Goal: Task Accomplishment & Management: Complete application form

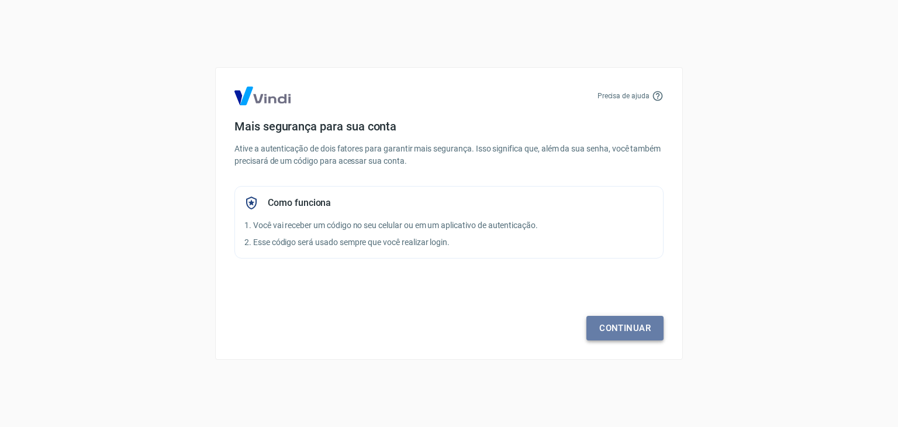
click at [640, 328] on link "Continuar" at bounding box center [624, 328] width 77 height 25
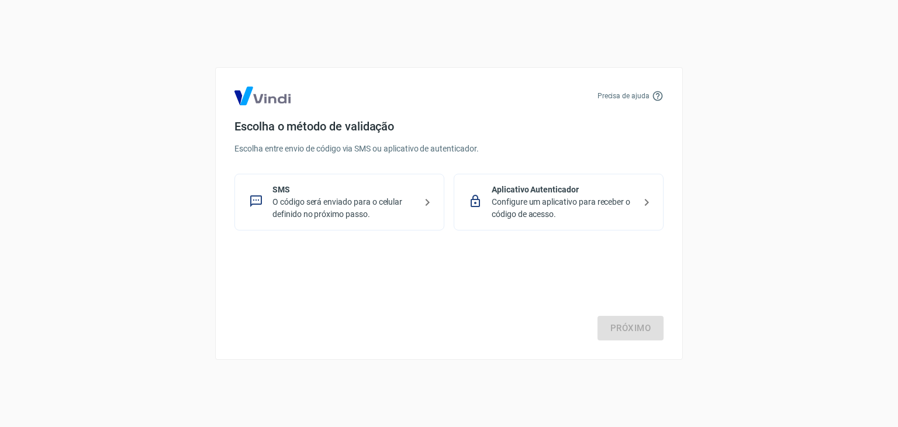
click at [364, 212] on p "O código será enviado para o celular definido no próximo passo." at bounding box center [343, 208] width 143 height 25
click at [652, 327] on link "Próximo" at bounding box center [631, 328] width 66 height 25
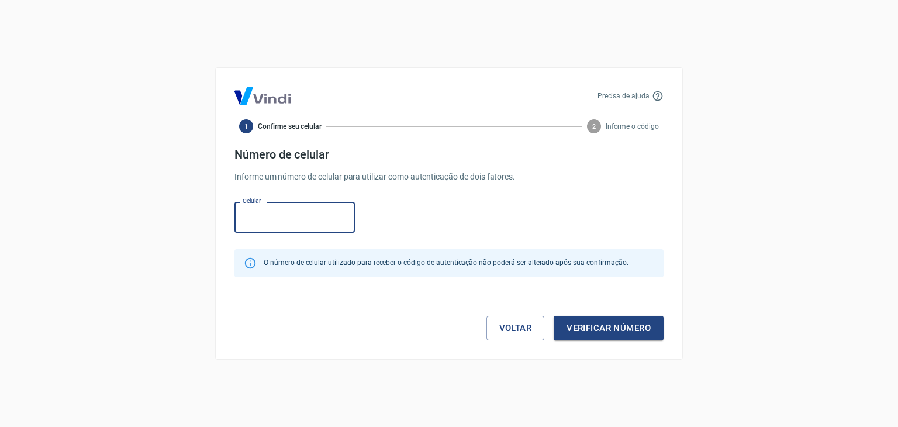
click at [291, 220] on input "Celular" at bounding box center [294, 217] width 120 height 31
type input "[PHONE_NUMBER]"
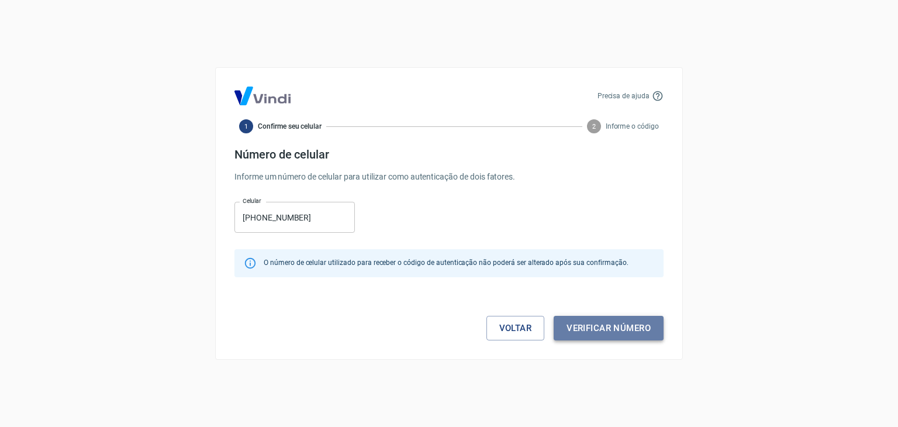
click at [605, 336] on button "Verificar número" at bounding box center [609, 328] width 110 height 25
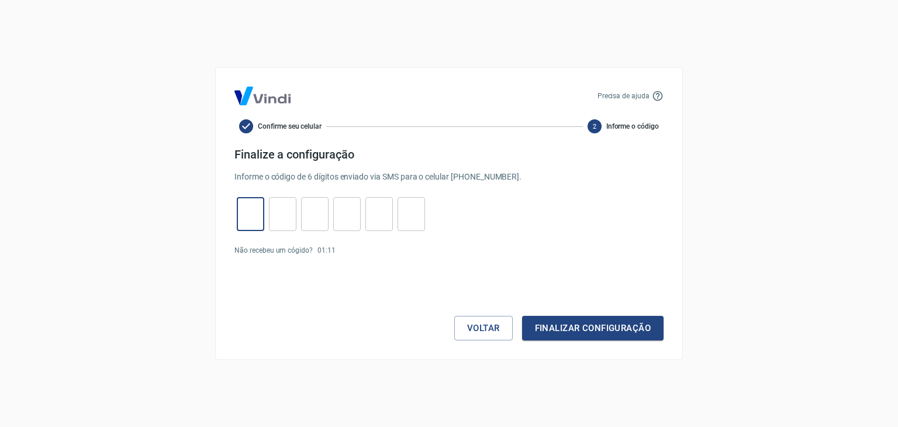
click at [254, 218] on input "tel" at bounding box center [250, 214] width 27 height 25
type input "5"
type input "0"
type input "2"
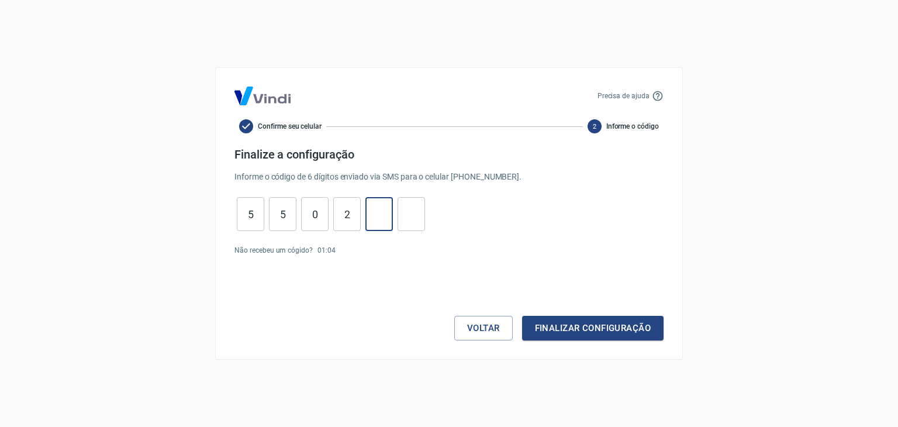
type input "8"
type input "9"
click at [554, 328] on button "Finalizar configuração" at bounding box center [592, 328] width 141 height 25
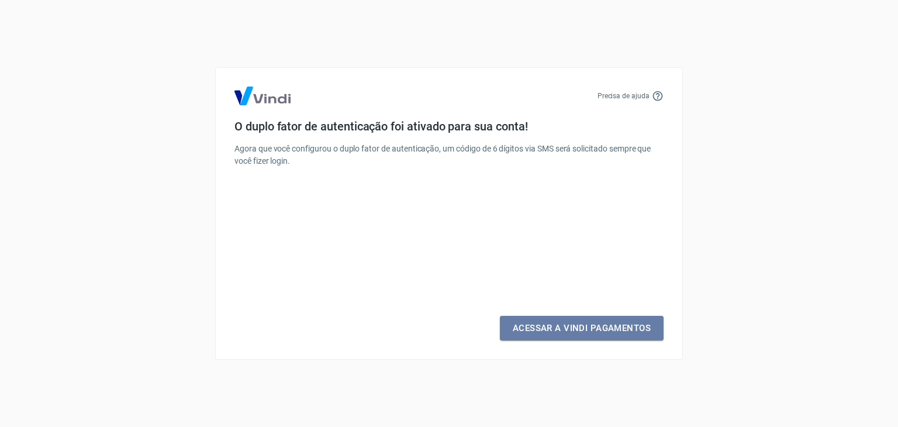
click at [554, 328] on link "Acessar a Vindi Pagamentos" at bounding box center [582, 328] width 164 height 25
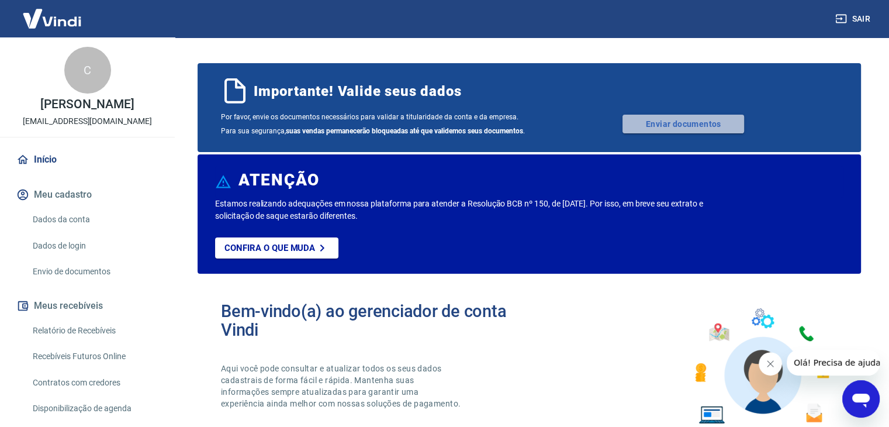
click at [698, 127] on link "Enviar documentos" at bounding box center [684, 124] width 122 height 19
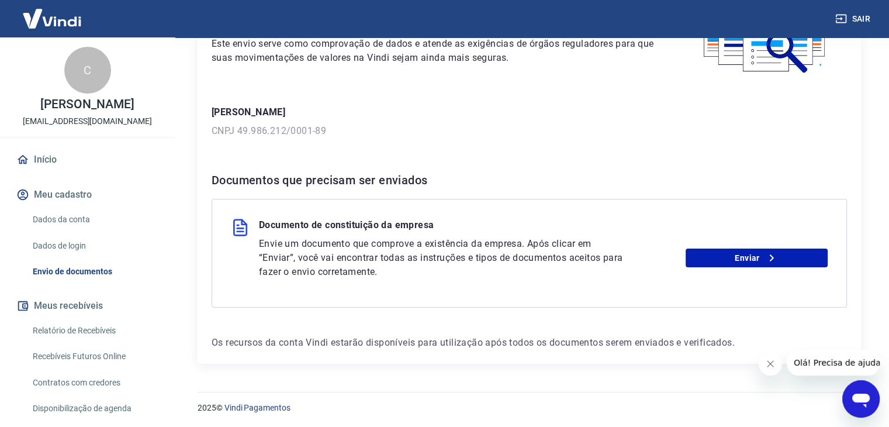
scroll to position [114, 0]
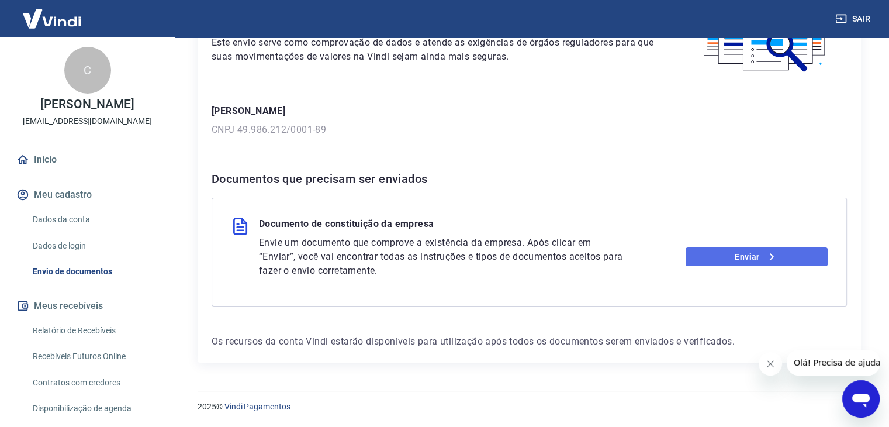
click at [757, 257] on link "Enviar" at bounding box center [757, 256] width 142 height 19
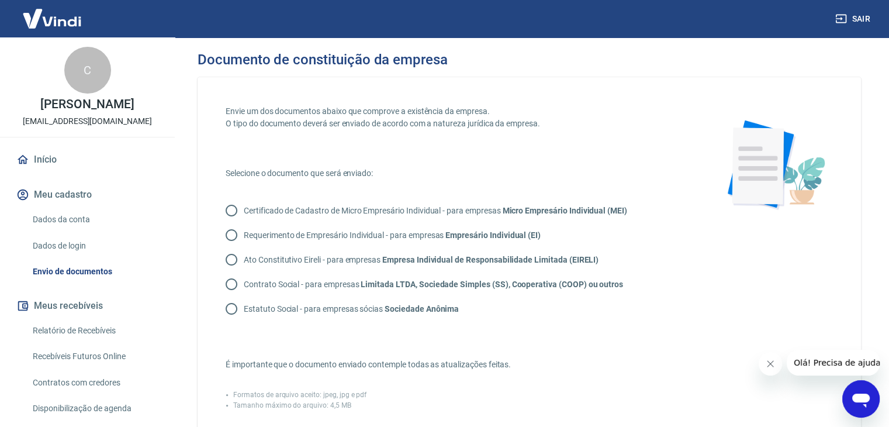
click at [232, 213] on input "Certificado de Cadastro de Micro Empresário Individual - para empresas Micro Em…" at bounding box center [231, 210] width 25 height 25
radio input "true"
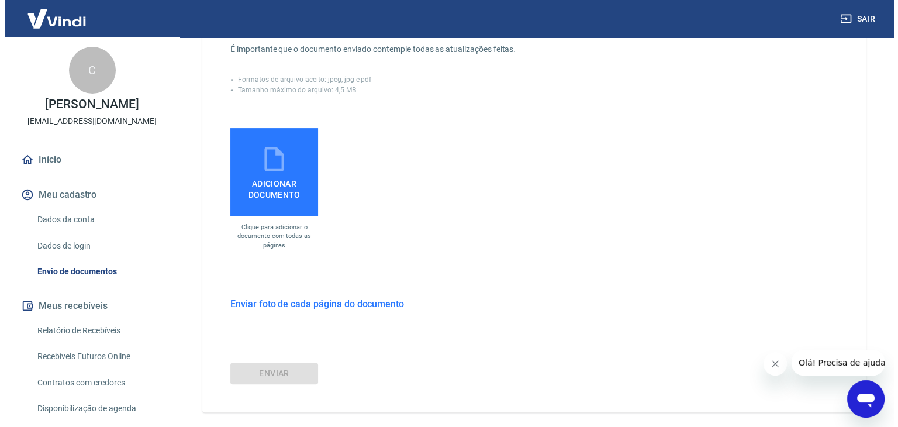
scroll to position [365, 0]
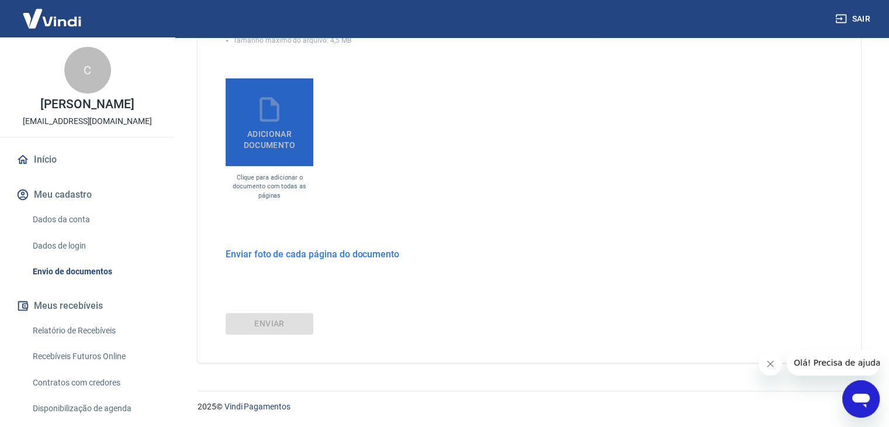
click at [289, 136] on span "Adicionar documento" at bounding box center [269, 137] width 78 height 26
click at [0, 0] on input "Adicionar documento" at bounding box center [0, 0] width 0 height 0
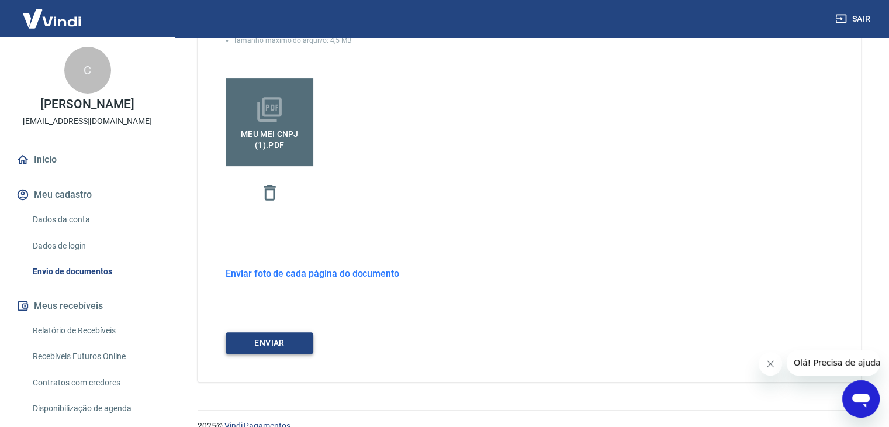
click at [295, 348] on button "ENVIAR" at bounding box center [270, 343] width 88 height 22
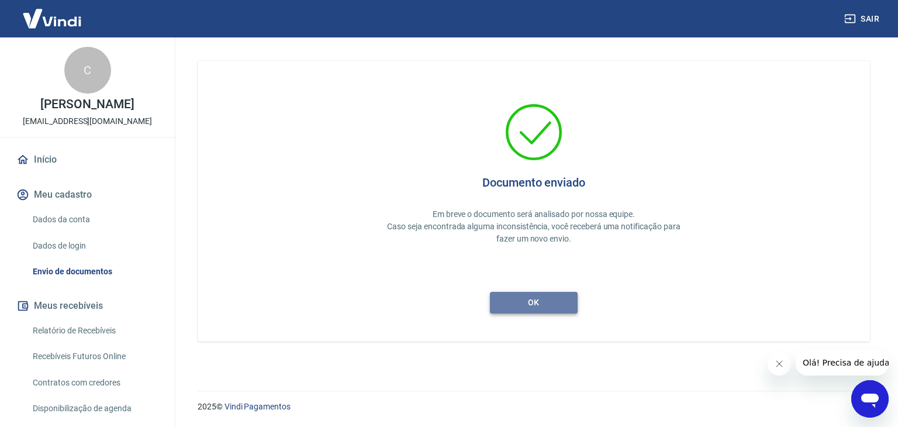
click at [544, 309] on button "ok" at bounding box center [534, 303] width 88 height 22
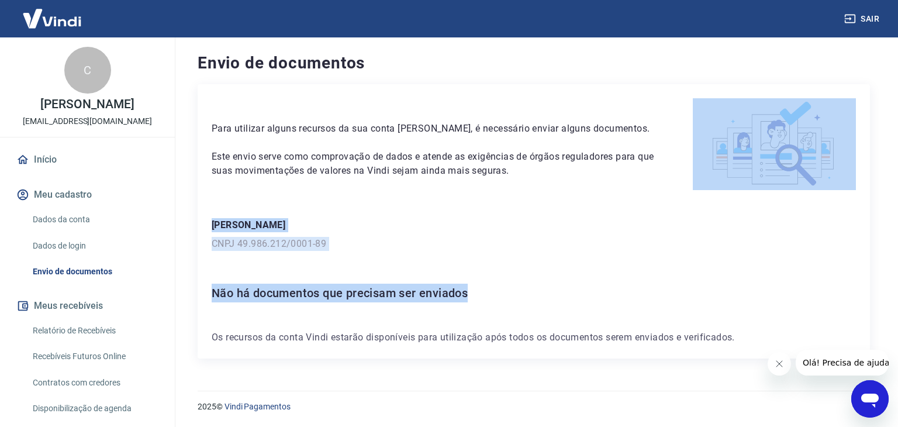
drag, startPoint x: 896, startPoint y: 284, endPoint x: 897, endPoint y: 164, distance: 119.9
click at [897, 164] on div "Envio de documentos Para utilizar alguns recursos da sua conta Vindi, é necessá…" at bounding box center [534, 206] width 728 height 339
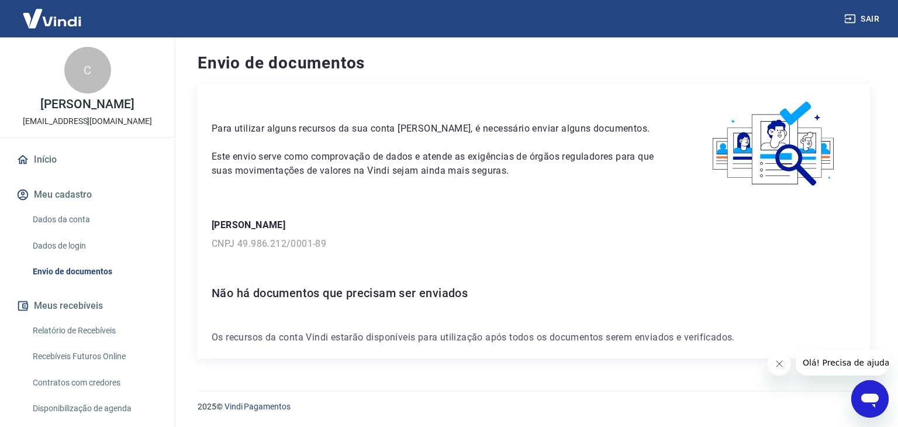
click at [506, 72] on h4 "Envio de documentos" at bounding box center [534, 62] width 672 height 23
click at [56, 172] on link "Início" at bounding box center [87, 160] width 147 height 26
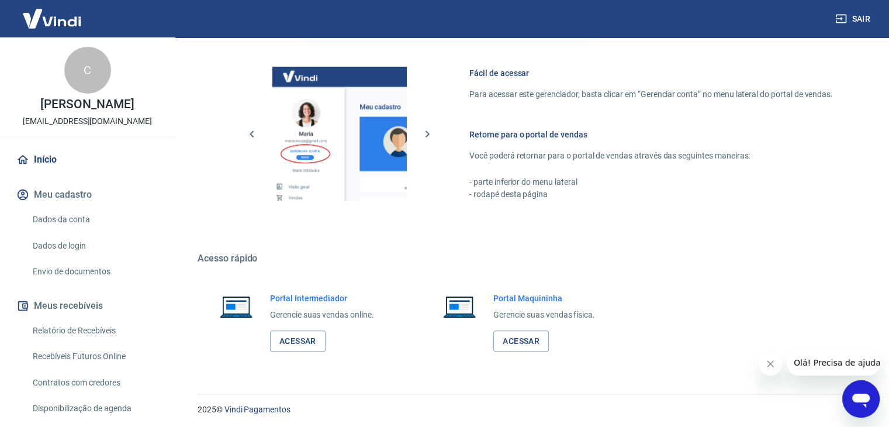
scroll to position [617, 0]
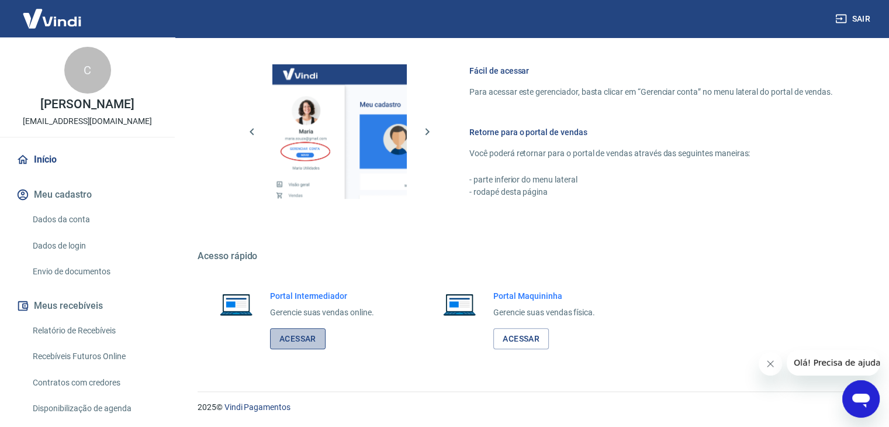
click at [303, 341] on link "Acessar" at bounding box center [298, 339] width 56 height 22
